Goal: Find specific page/section: Find specific page/section

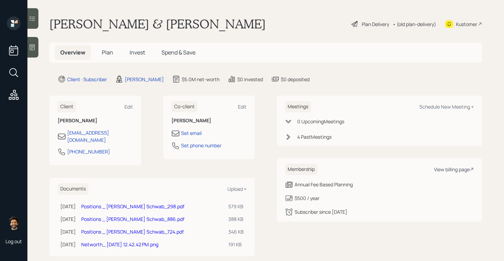
click at [443, 170] on div "View billing page" at bounding box center [454, 169] width 40 height 7
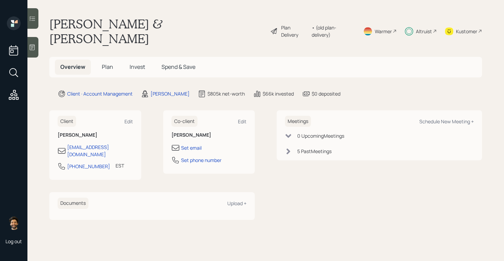
click at [109, 63] on span "Plan" at bounding box center [107, 67] width 11 height 8
